Goal: Information Seeking & Learning: Learn about a topic

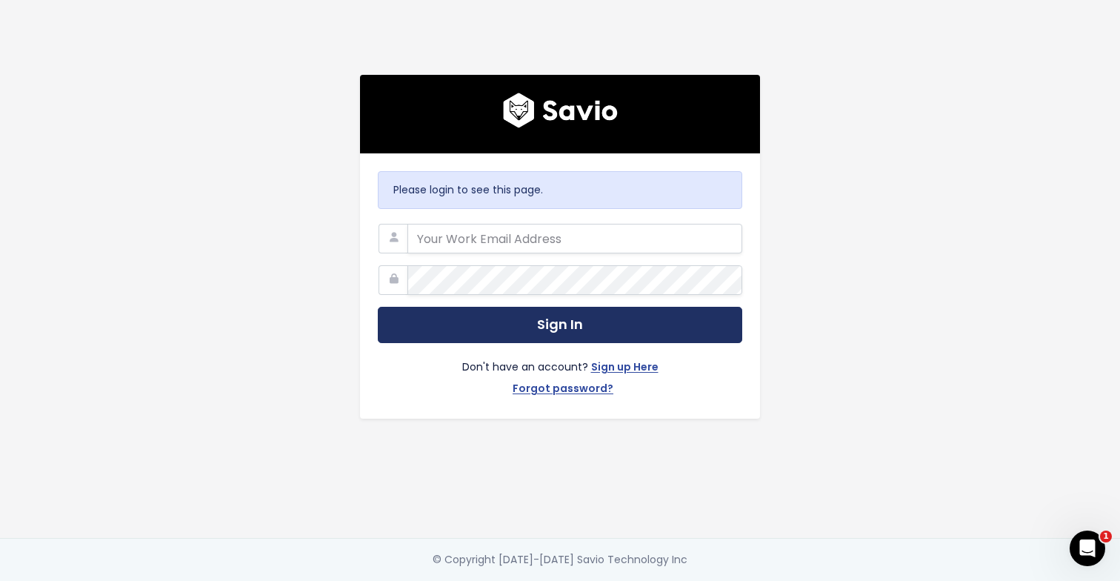
type input "[EMAIL_ADDRESS][DOMAIN_NAME]"
click at [583, 319] on button "Sign In" at bounding box center [560, 325] width 364 height 36
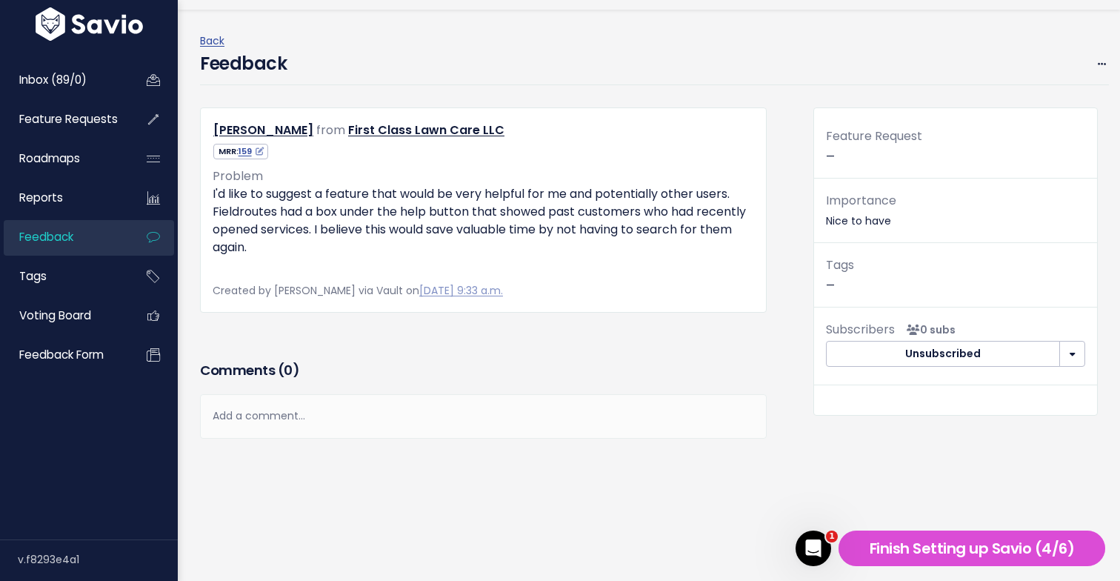
scroll to position [66, 0]
click at [213, 266] on img at bounding box center [213, 266] width 0 height 0
